Goal: Transaction & Acquisition: Purchase product/service

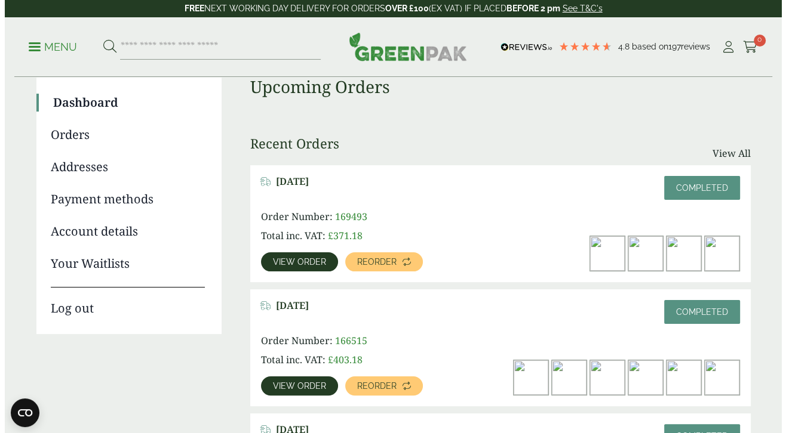
scroll to position [60, 0]
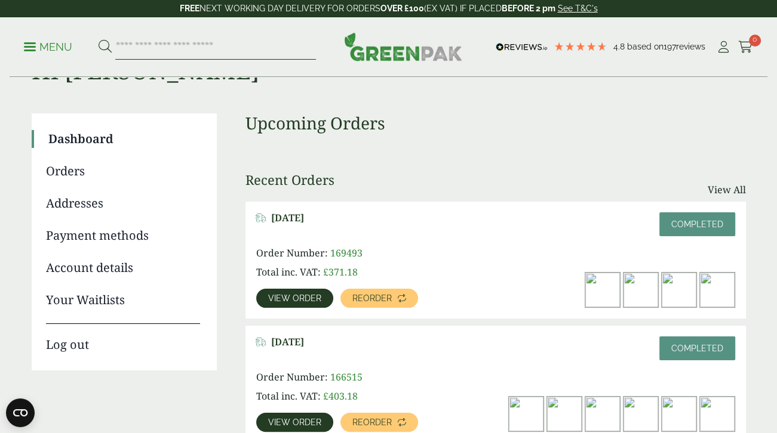
click at [178, 45] on input "search" at bounding box center [215, 47] width 201 height 25
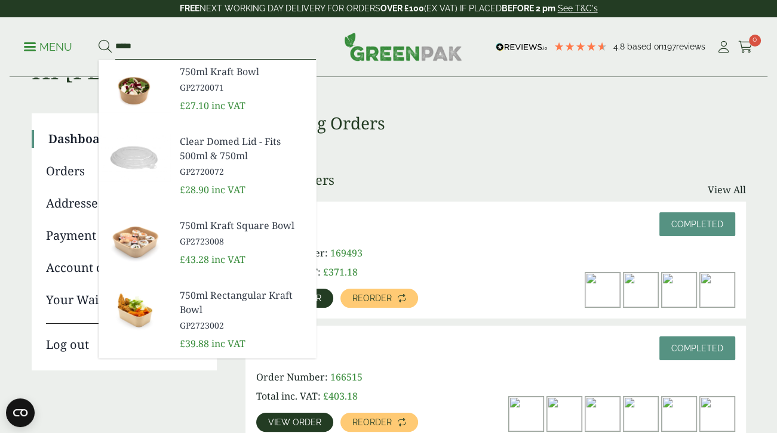
type input "*****"
click at [214, 79] on link "750ml Kraft Bowl GP2720071" at bounding box center [243, 78] width 127 height 29
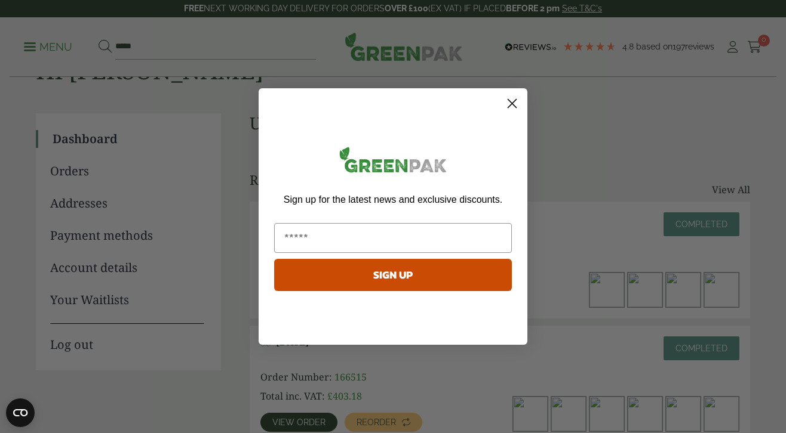
click at [514, 103] on circle "Close dialog" at bounding box center [512, 104] width 20 height 20
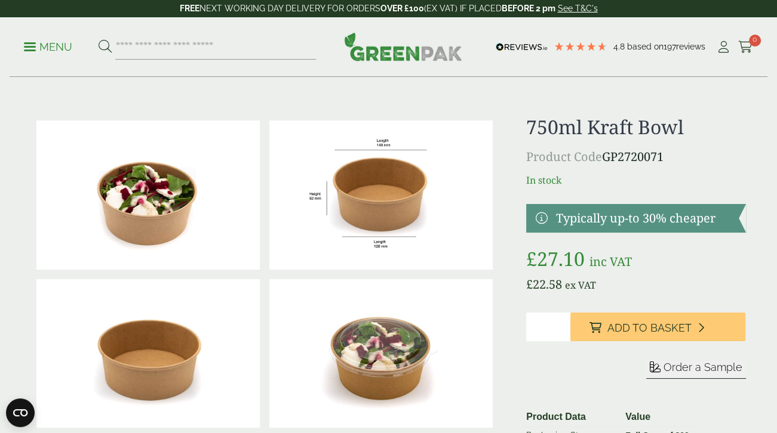
click at [561, 321] on input "*" at bounding box center [548, 327] width 44 height 29
type input "*"
click at [562, 323] on input "*" at bounding box center [548, 327] width 44 height 29
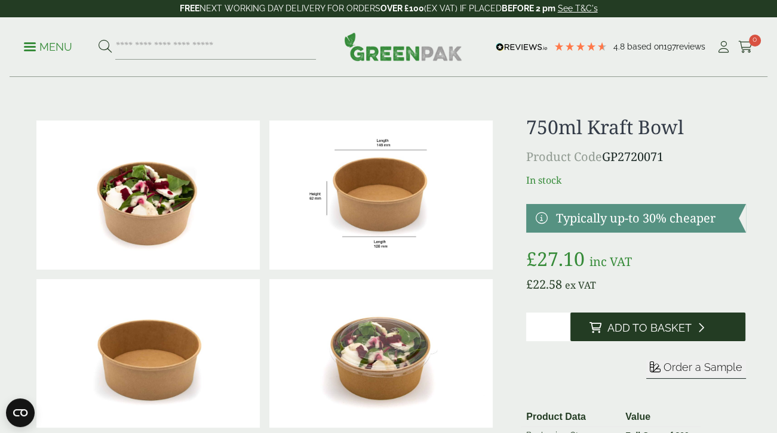
click at [604, 323] on button "Add to Basket" at bounding box center [658, 327] width 176 height 29
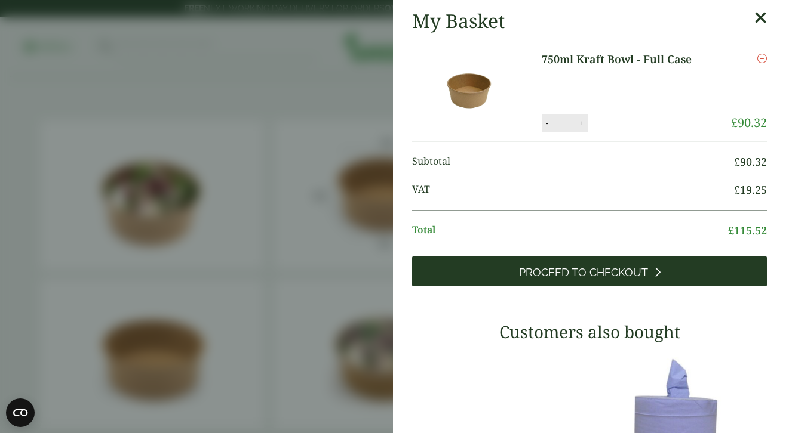
click at [602, 275] on span "Proceed to Checkout" at bounding box center [583, 272] width 129 height 13
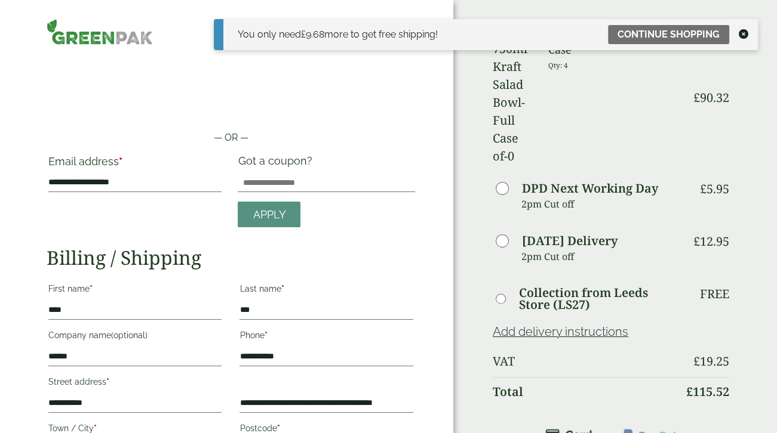
click at [746, 32] on icon at bounding box center [743, 34] width 10 height 10
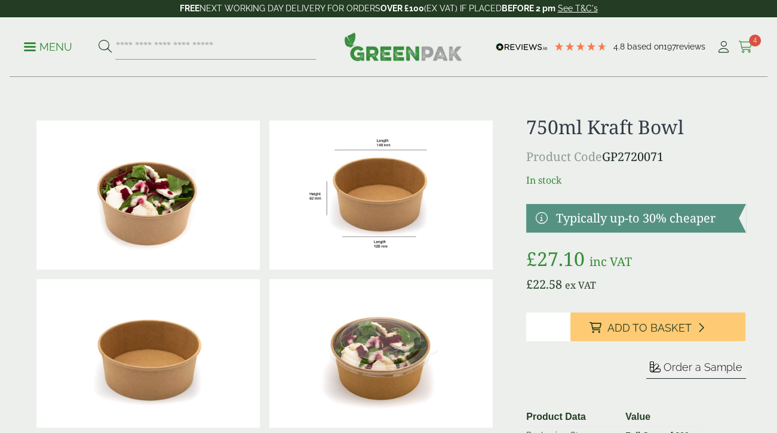
click at [750, 47] on icon at bounding box center [745, 47] width 15 height 12
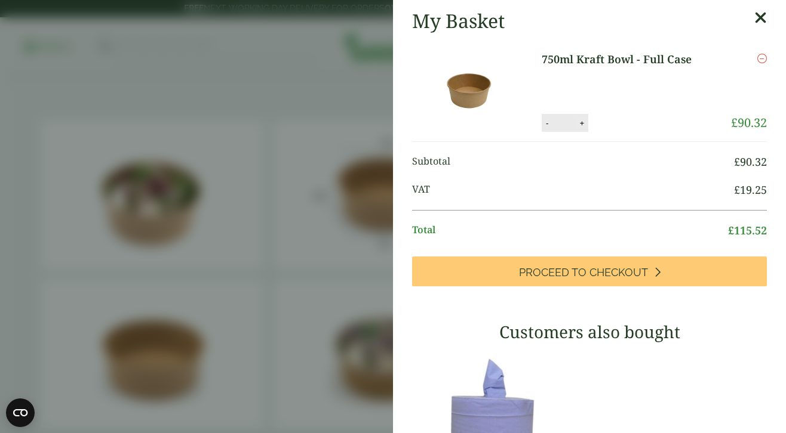
click at [578, 125] on button "+" at bounding box center [581, 123] width 12 height 10
type input "*"
click at [628, 118] on button "Update" at bounding box center [620, 124] width 60 height 18
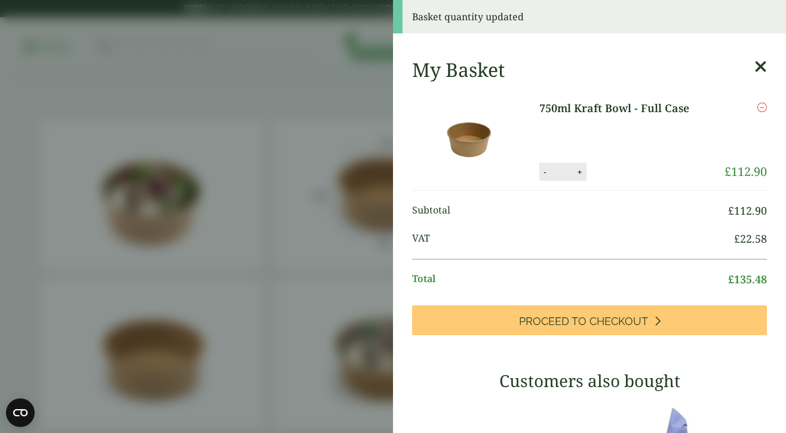
click at [542, 177] on button "-" at bounding box center [545, 172] width 10 height 10
type input "*"
click at [618, 171] on button "Update" at bounding box center [619, 173] width 60 height 18
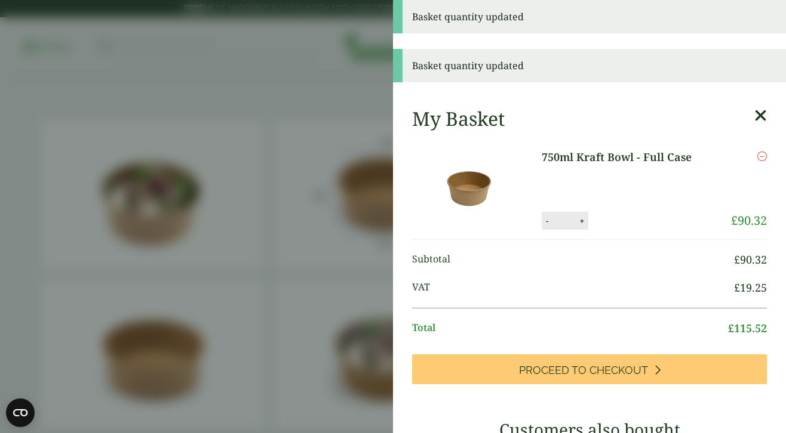
click at [318, 73] on aside "Basket quantity updated Basket quantity updated My Basket 750ml Kraft Bowl - Fu…" at bounding box center [393, 216] width 786 height 433
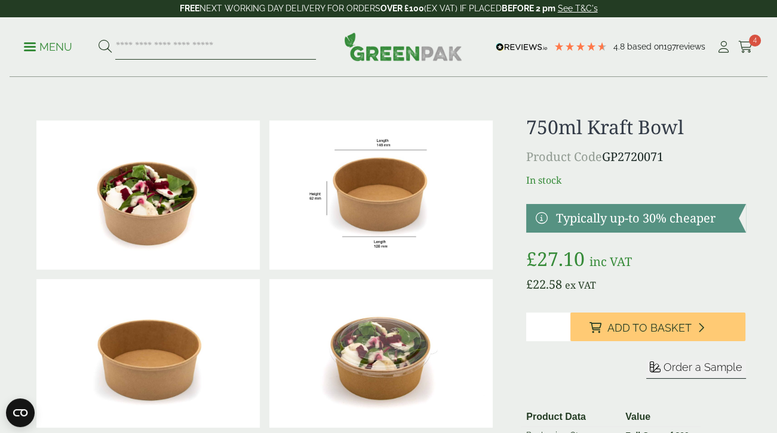
click at [186, 48] on input "search" at bounding box center [215, 47] width 201 height 25
type input "*"
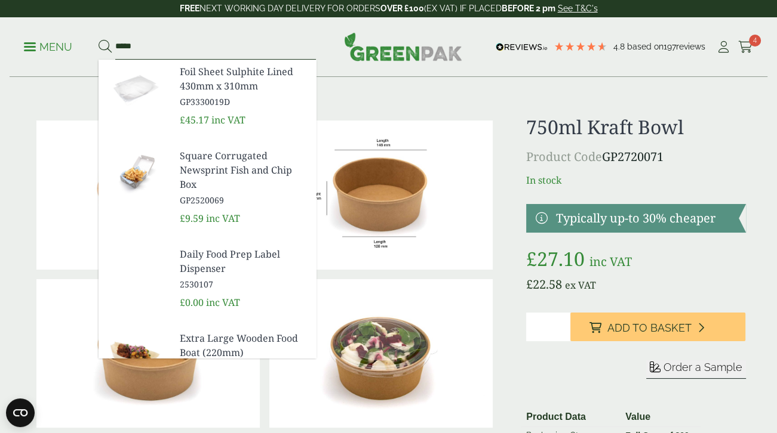
type input "*****"
click at [98, 39] on button at bounding box center [104, 47] width 13 height 16
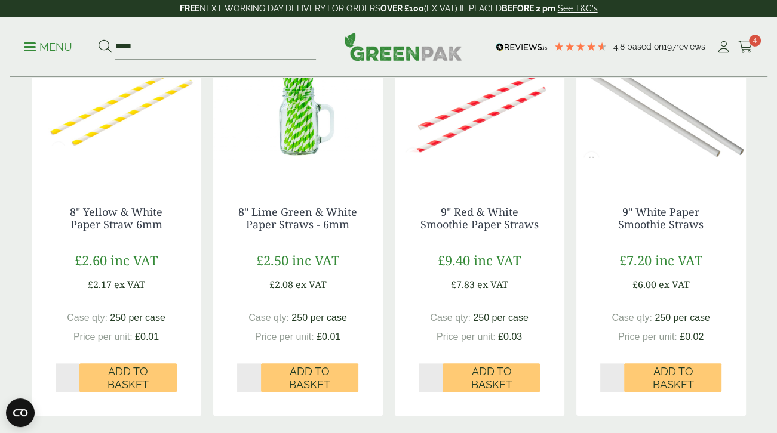
scroll to position [1313, 0]
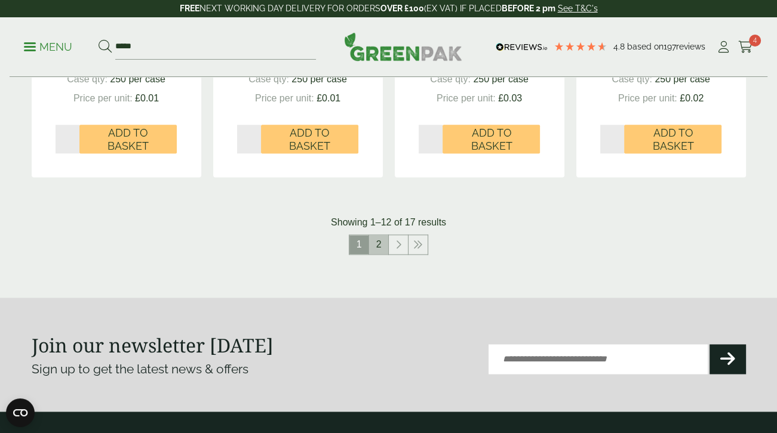
click at [375, 244] on link "2" at bounding box center [378, 244] width 19 height 19
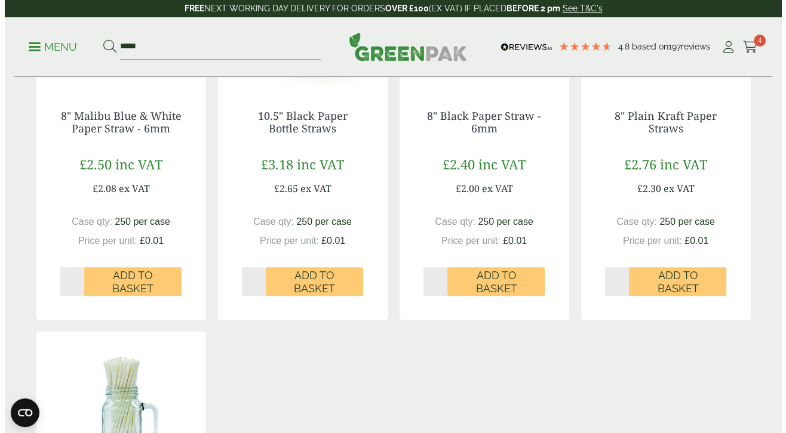
scroll to position [341, 0]
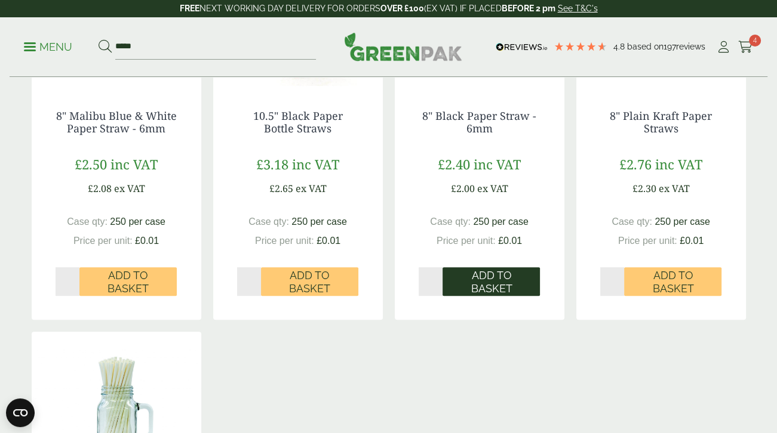
click at [482, 285] on span "Add to Basket" at bounding box center [491, 282] width 81 height 26
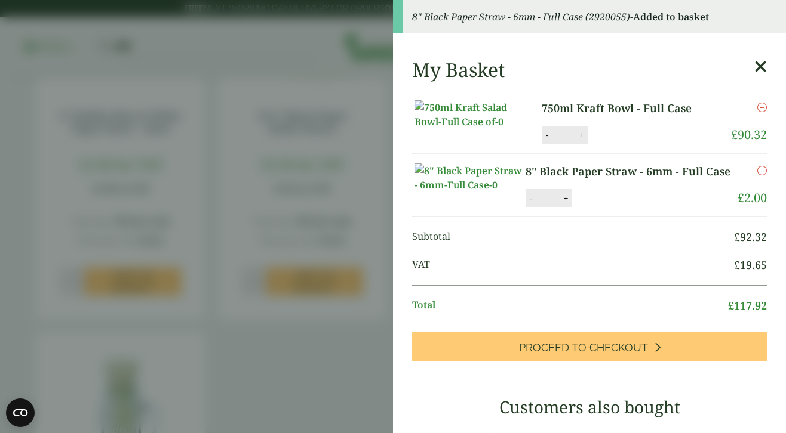
click at [566, 204] on button "+" at bounding box center [565, 198] width 12 height 10
type input "*"
click at [601, 208] on button "Update" at bounding box center [604, 199] width 60 height 18
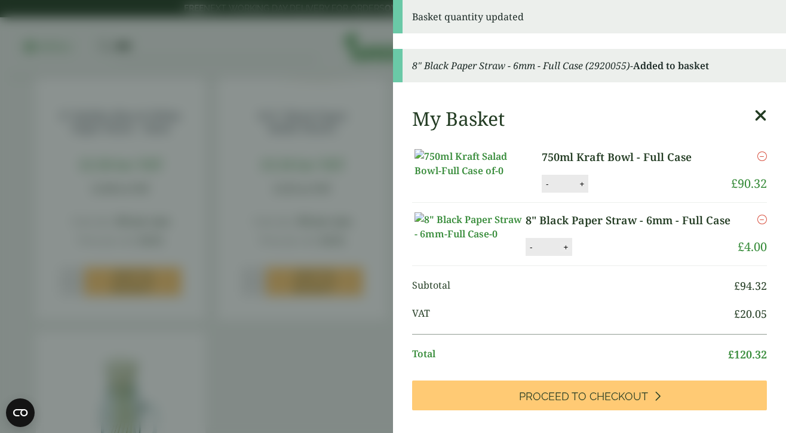
click at [559, 253] on button "+" at bounding box center [565, 247] width 12 height 10
type input "*"
click at [608, 257] on button "Update" at bounding box center [604, 248] width 60 height 18
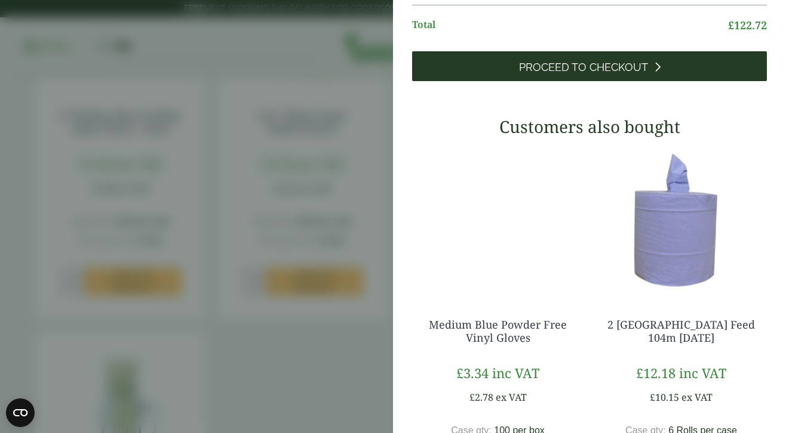
scroll to position [309, 0]
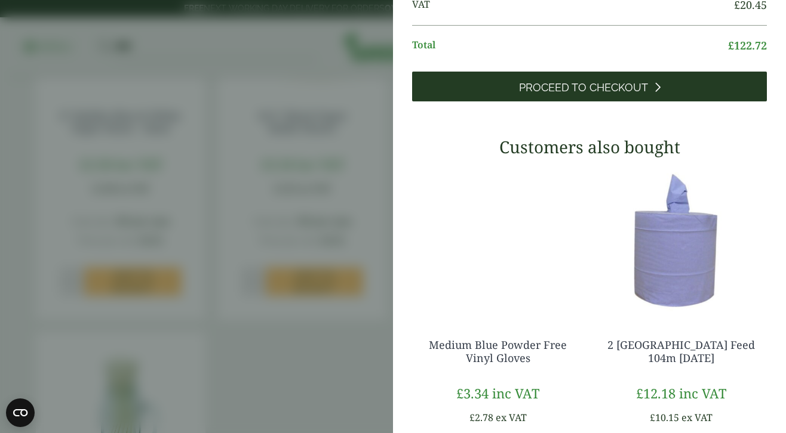
click at [614, 94] on span "Proceed to Checkout" at bounding box center [583, 87] width 129 height 13
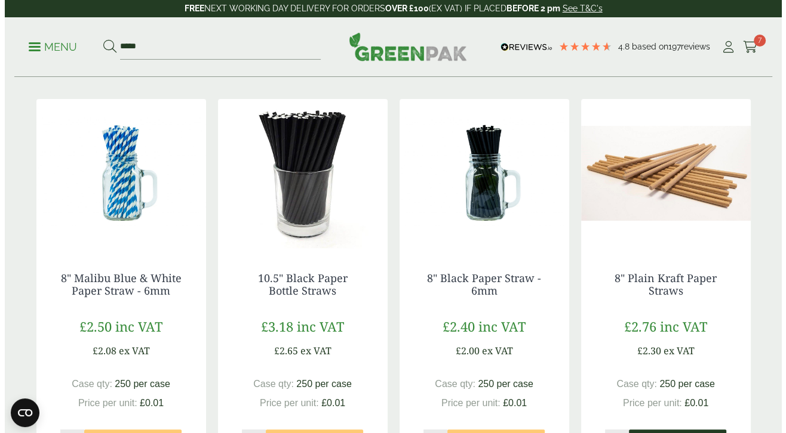
scroll to position [358, 0]
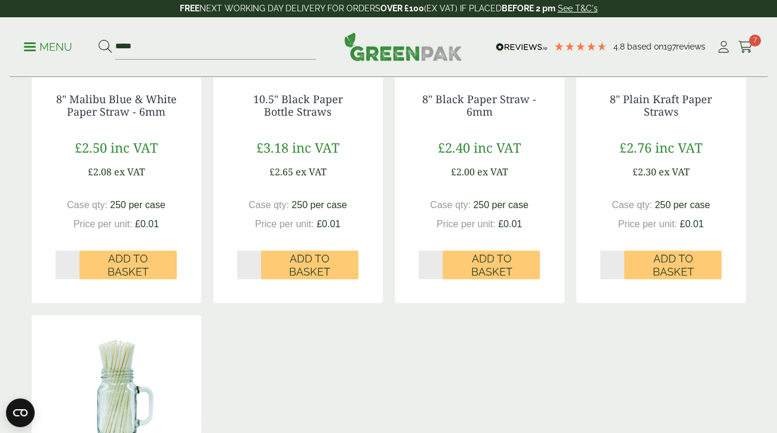
click at [618, 258] on input "*" at bounding box center [612, 265] width 24 height 29
click at [618, 260] on input "*" at bounding box center [612, 265] width 24 height 29
type input "*"
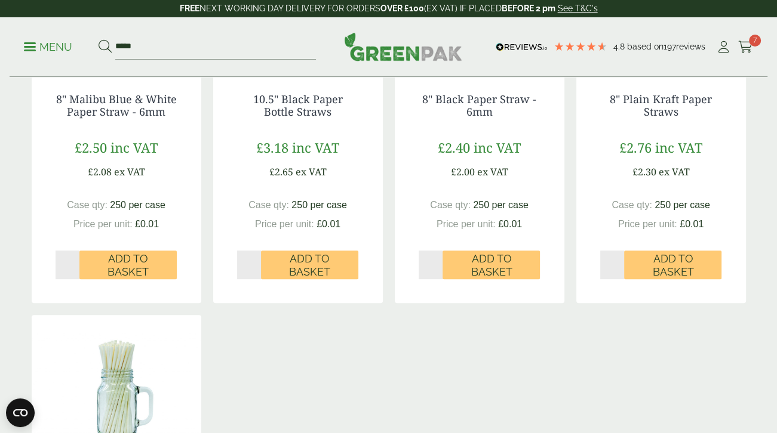
click at [621, 261] on input "*" at bounding box center [612, 265] width 24 height 29
click at [621, 270] on input "*" at bounding box center [612, 265] width 24 height 29
click at [664, 263] on span "Add to Basket" at bounding box center [672, 266] width 81 height 26
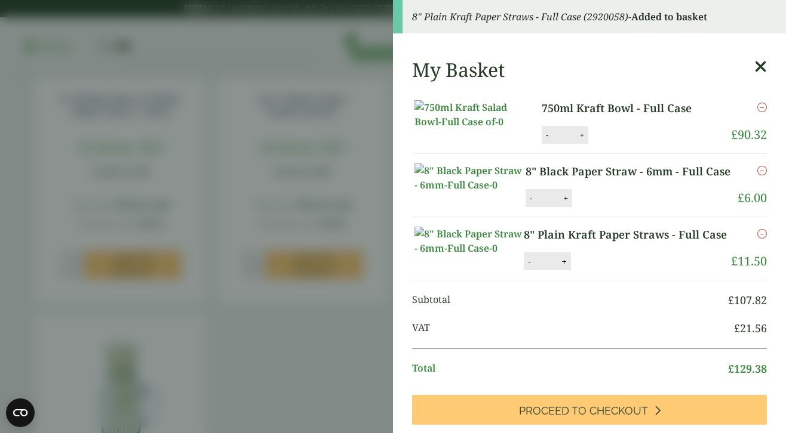
click at [757, 176] on icon "Remove this item" at bounding box center [762, 171] width 10 height 10
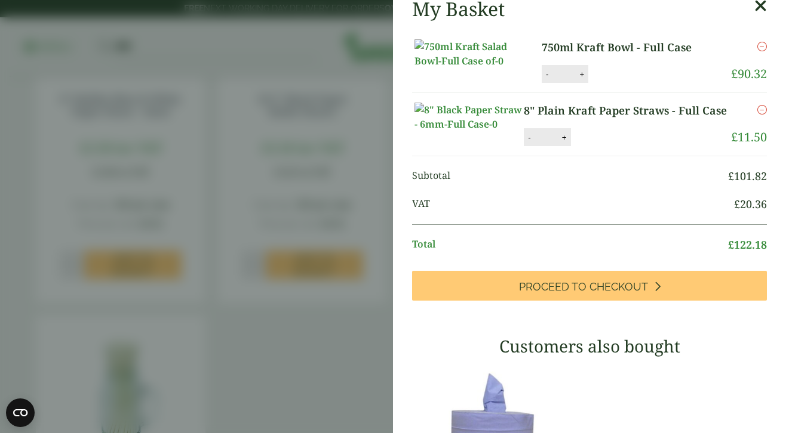
scroll to position [239, 0]
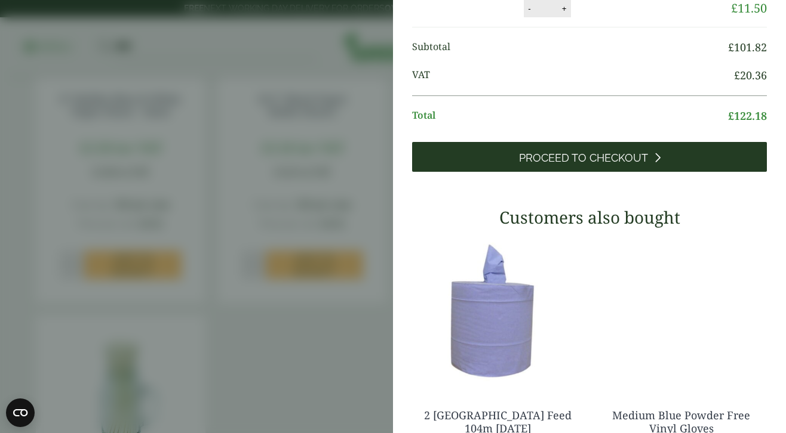
click at [603, 165] on span "Proceed to Checkout" at bounding box center [583, 158] width 129 height 13
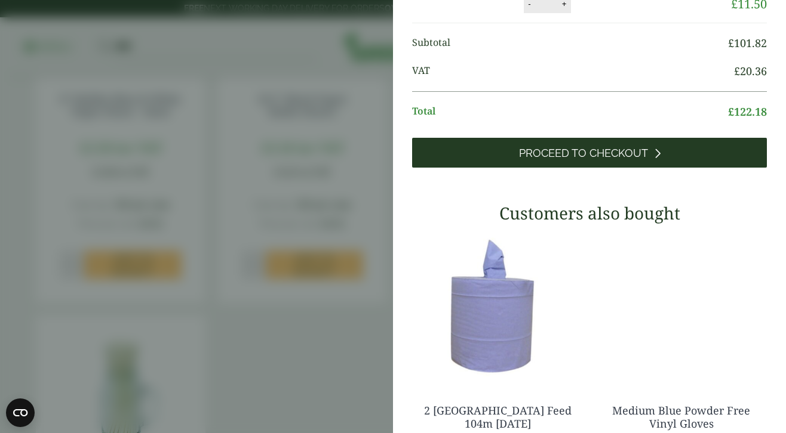
scroll to position [198, 0]
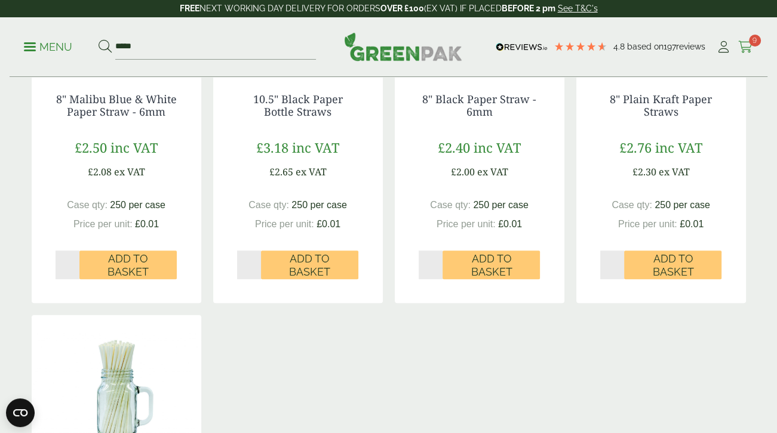
click at [753, 38] on span "9" at bounding box center [755, 41] width 12 height 12
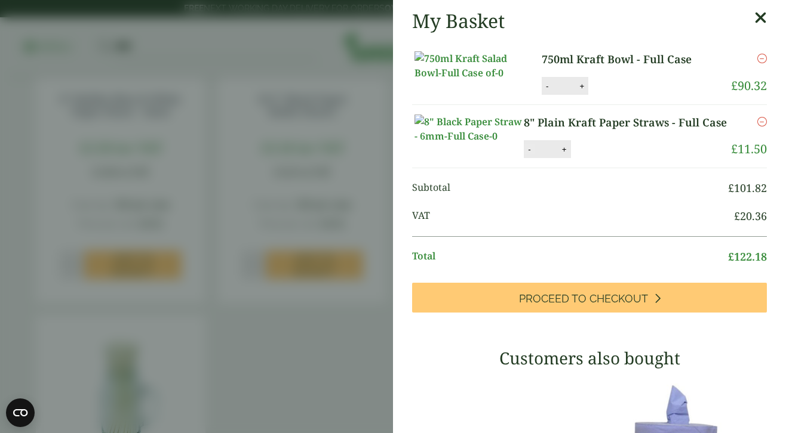
click at [529, 155] on button "-" at bounding box center [529, 149] width 10 height 10
type input "*"
click at [587, 159] on button "Update" at bounding box center [603, 150] width 60 height 18
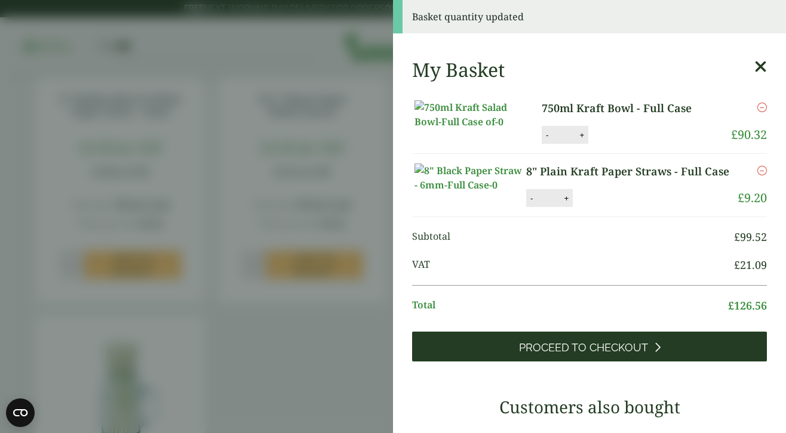
click at [603, 355] on span "Proceed to Checkout" at bounding box center [583, 347] width 129 height 13
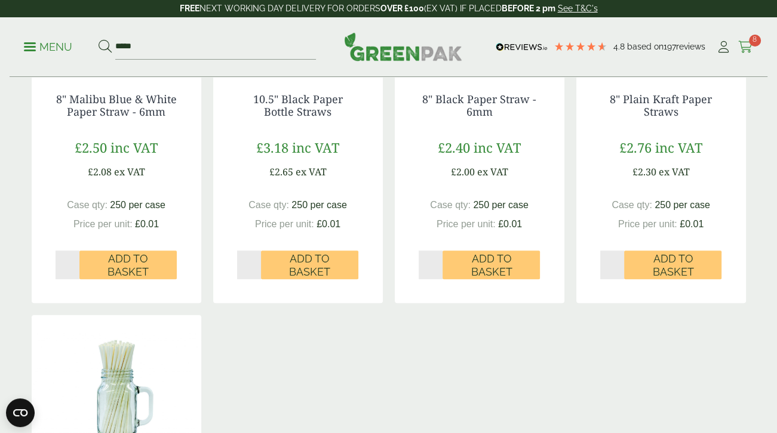
click at [750, 49] on icon at bounding box center [745, 47] width 15 height 12
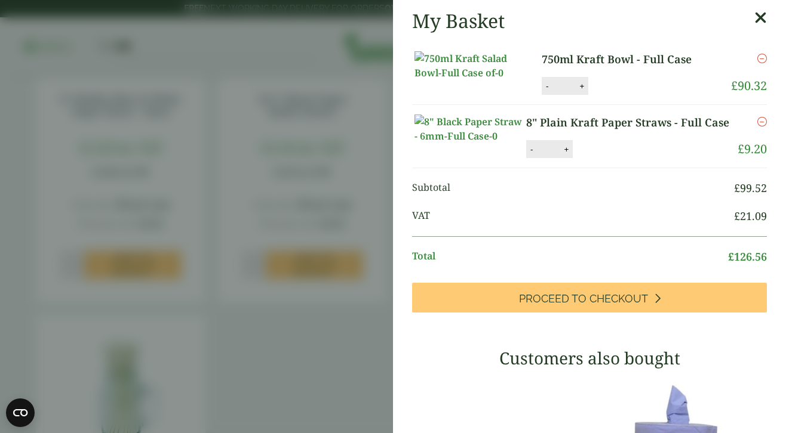
click at [560, 155] on button "+" at bounding box center [566, 149] width 12 height 10
type input "*"
click at [608, 159] on button "Update" at bounding box center [605, 150] width 60 height 18
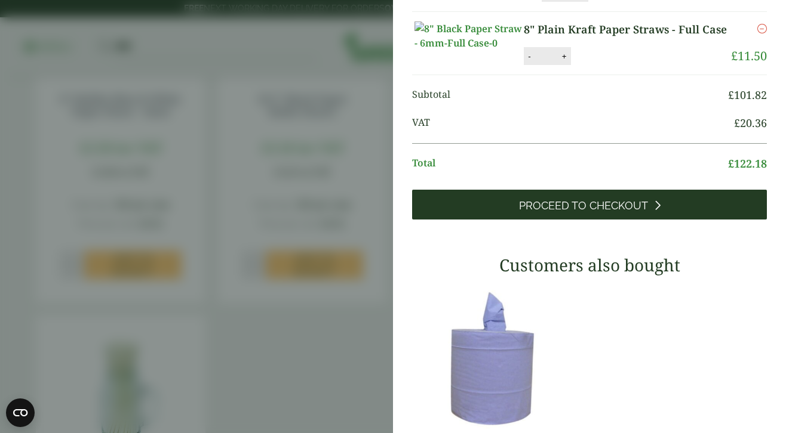
scroll to position [239, 0]
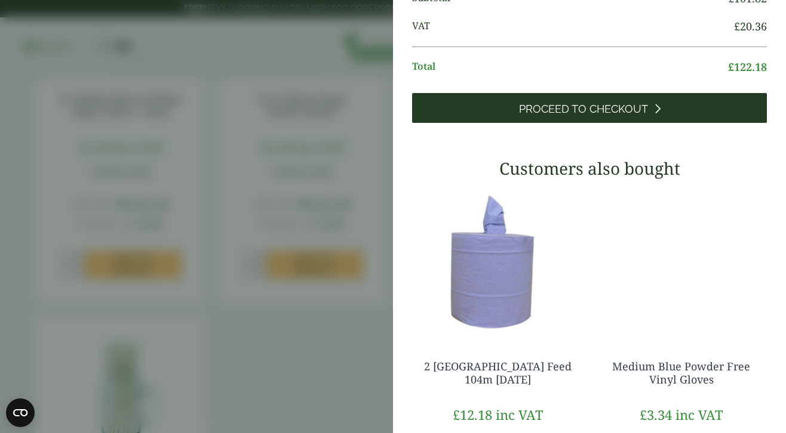
click at [555, 116] on span "Proceed to Checkout" at bounding box center [583, 109] width 129 height 13
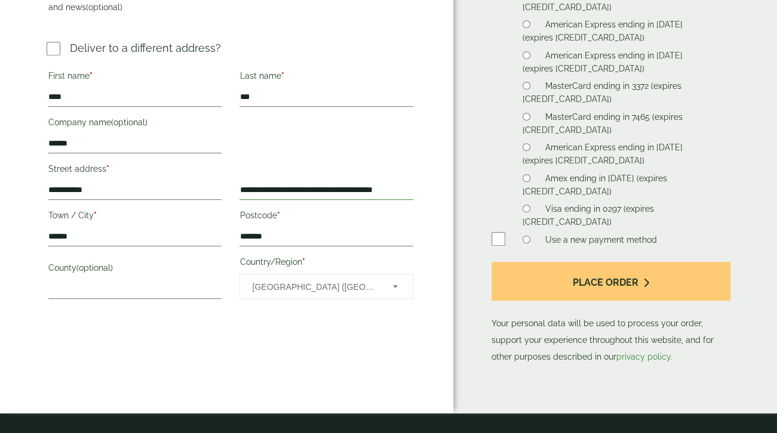
scroll to position [0, 16]
drag, startPoint x: 241, startPoint y: 189, endPoint x: 444, endPoint y: 187, distance: 203.0
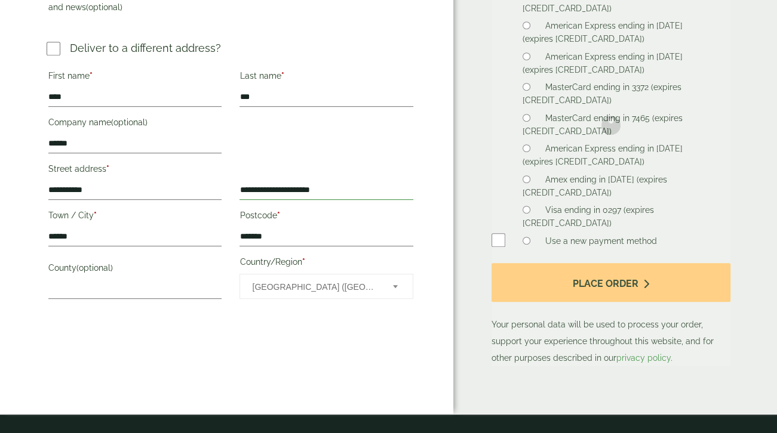
type input "**********"
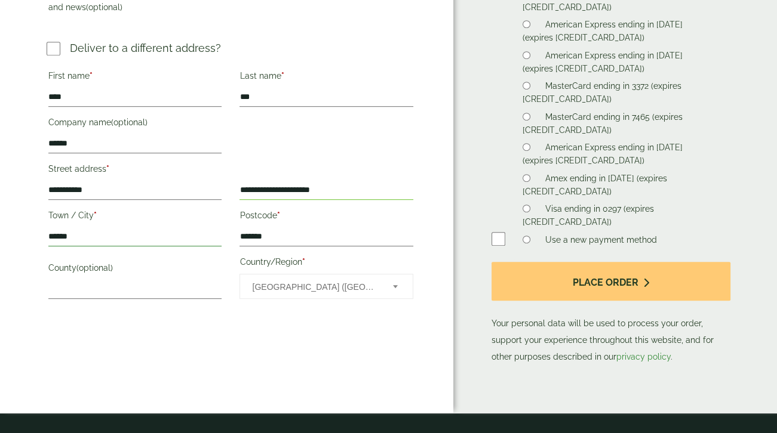
drag, startPoint x: 110, startPoint y: 237, endPoint x: -33, endPoint y: 239, distance: 143.3
click at [0, 239] on html "**********" at bounding box center [388, 98] width 777 height 1271
type input "********"
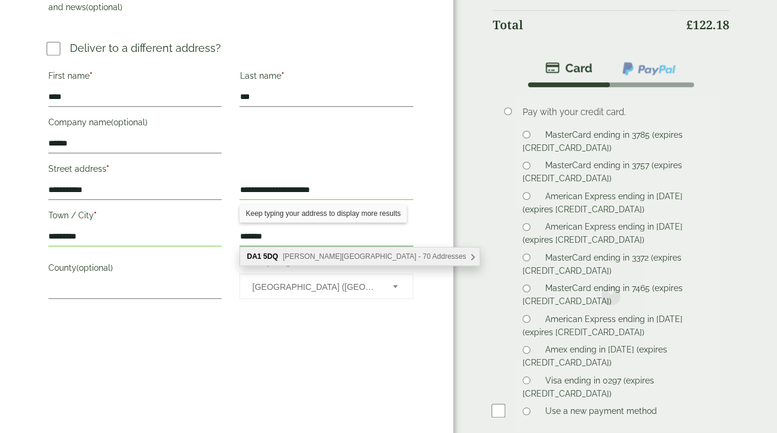
type input "*******"
click at [375, 165] on div "**********" at bounding box center [230, 185] width 383 height 239
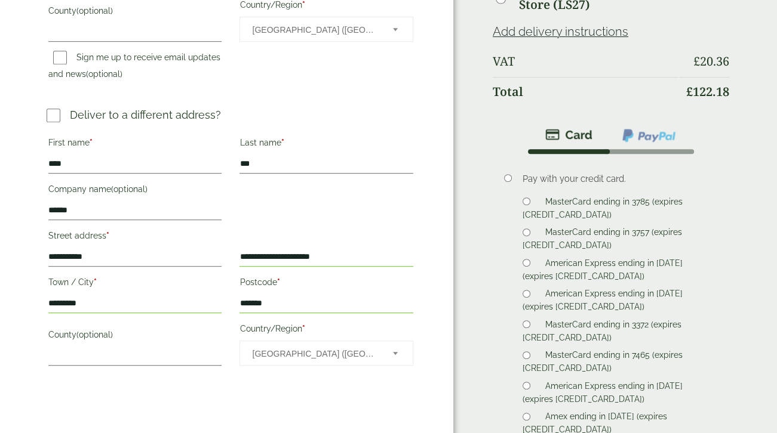
scroll to position [478, 0]
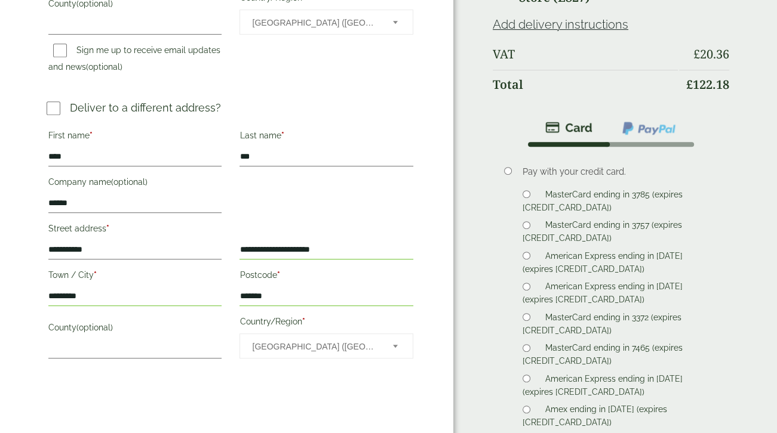
click at [252, 248] on input "**********" at bounding box center [325, 250] width 173 height 19
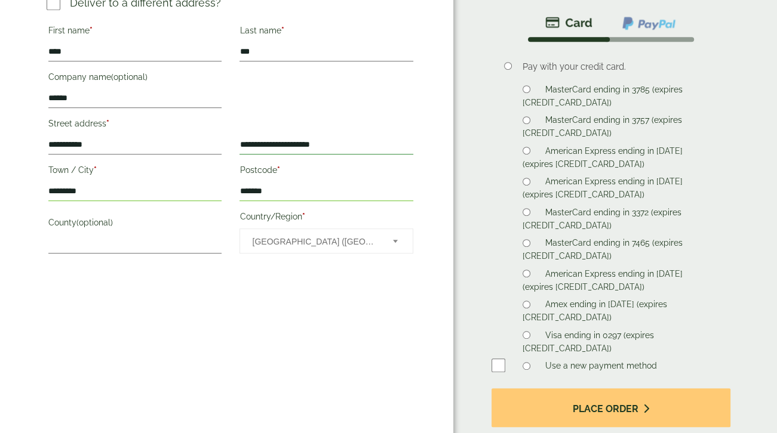
scroll to position [597, 0]
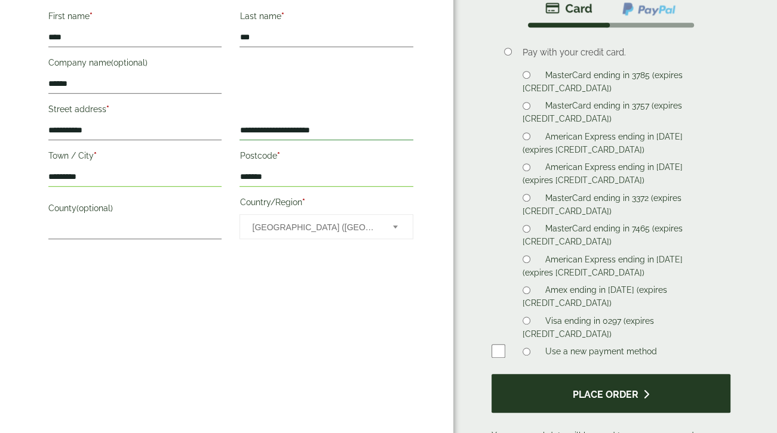
type input "**********"
click at [572, 374] on button "Place order" at bounding box center [610, 393] width 239 height 39
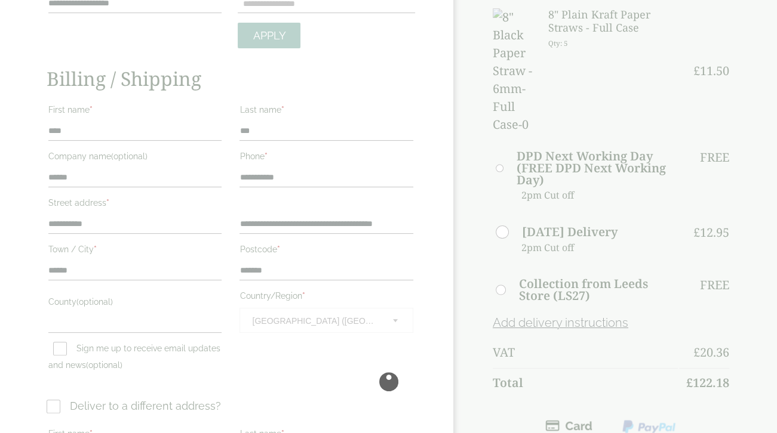
scroll to position [0, 0]
